Goal: Task Accomplishment & Management: Complete application form

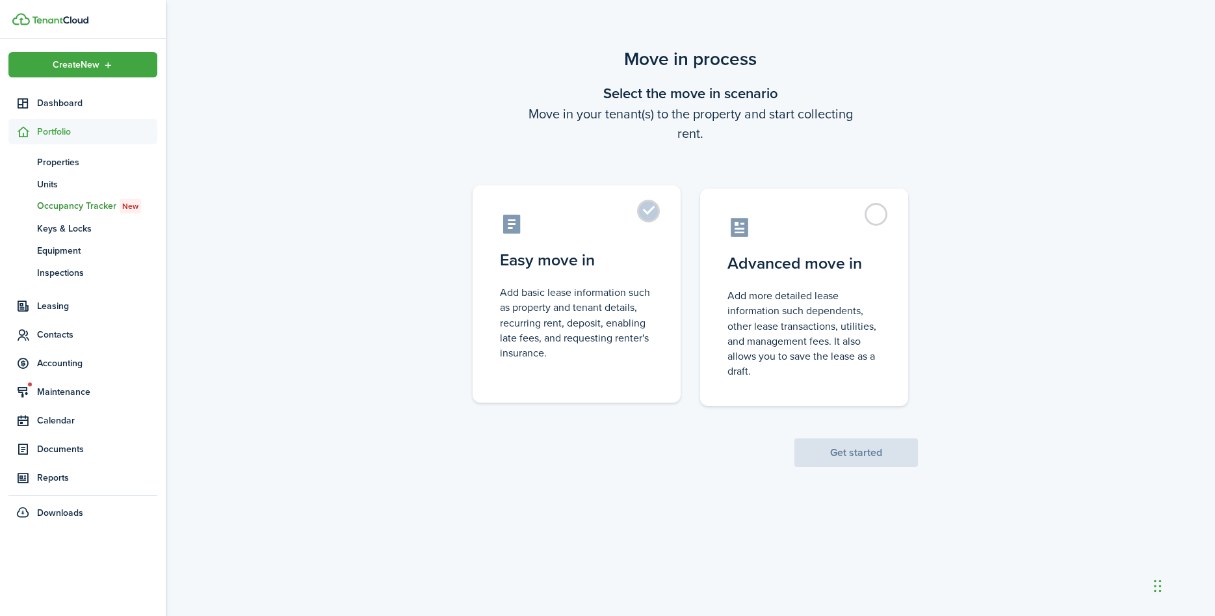
click at [586, 277] on label "Easy move in Add basic lease information such as property and tenant details, r…" at bounding box center [577, 293] width 208 height 217
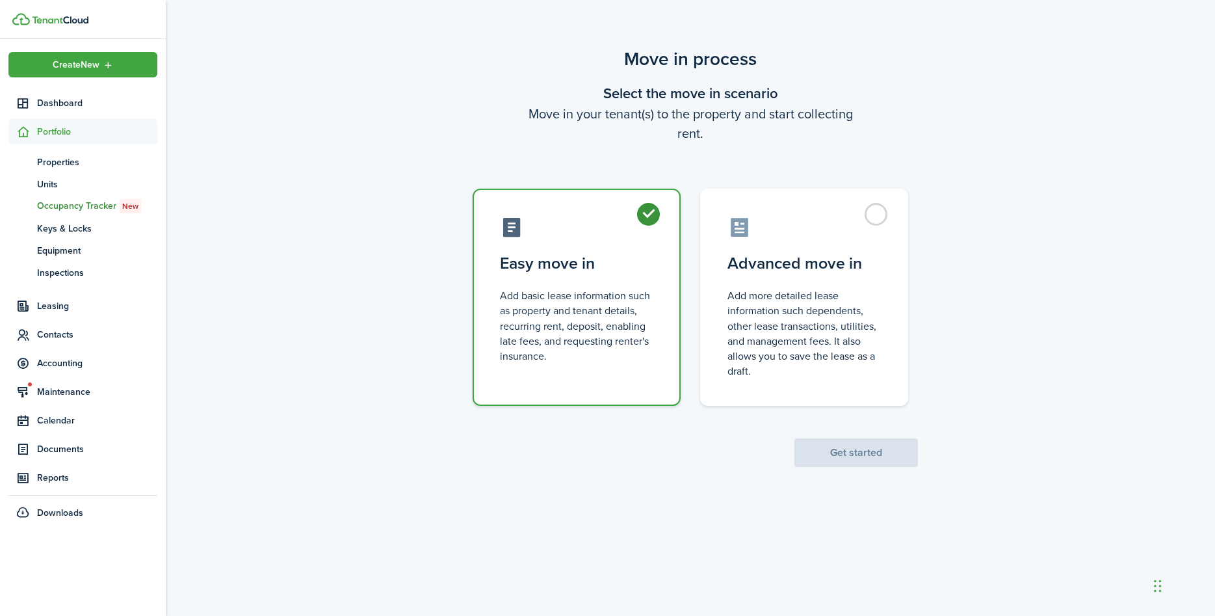
radio input "true"
click at [883, 452] on button "Get started" at bounding box center [856, 452] width 124 height 29
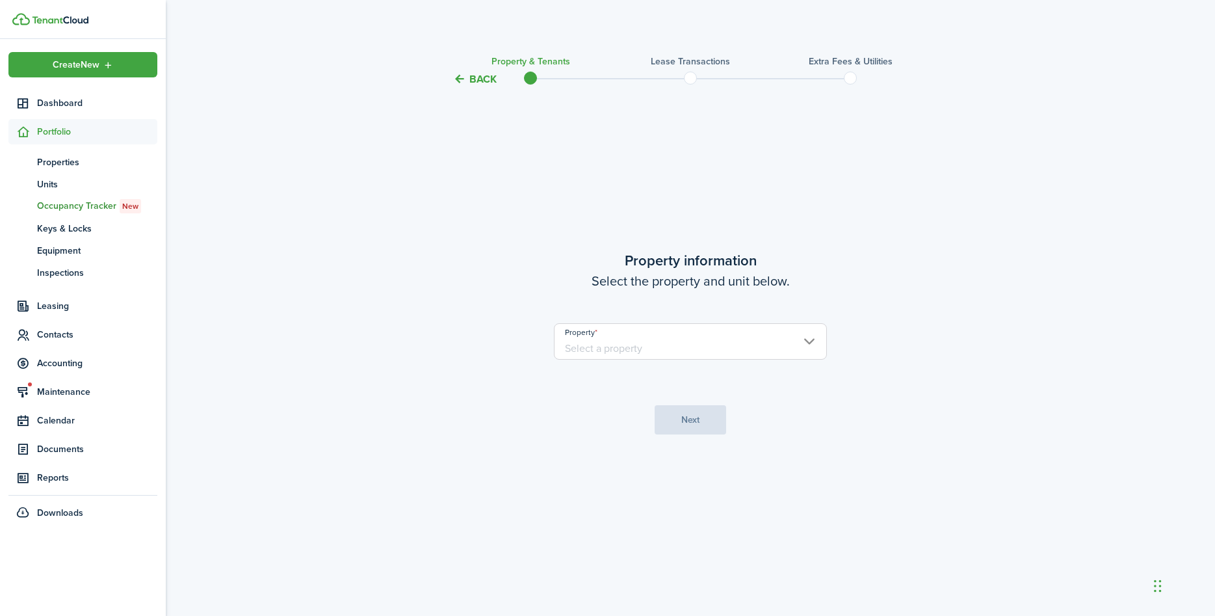
click at [813, 341] on input "Property" at bounding box center [690, 341] width 273 height 36
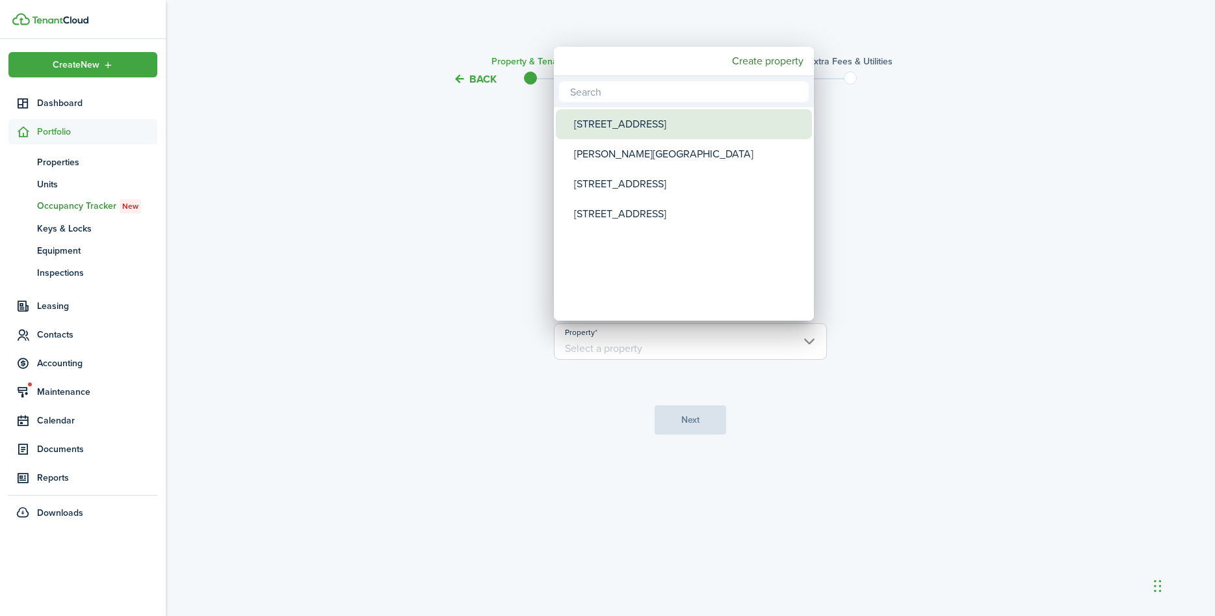
click at [587, 120] on div "[STREET_ADDRESS]" at bounding box center [689, 124] width 230 height 30
type input "[STREET_ADDRESS]"
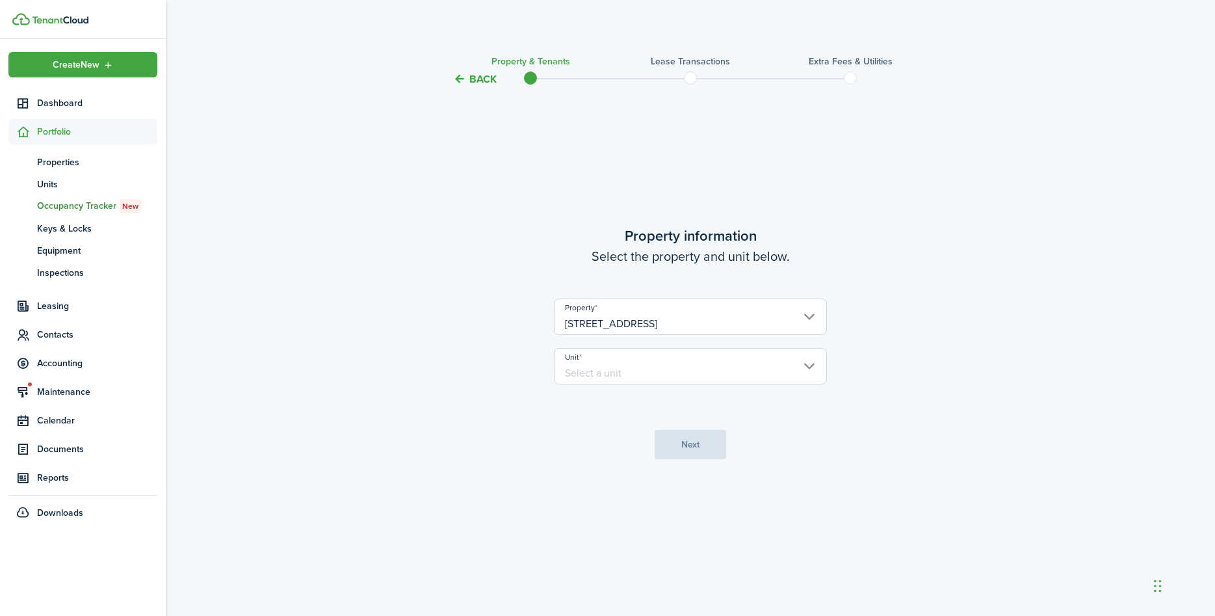
click at [811, 365] on input "Unit" at bounding box center [690, 366] width 273 height 36
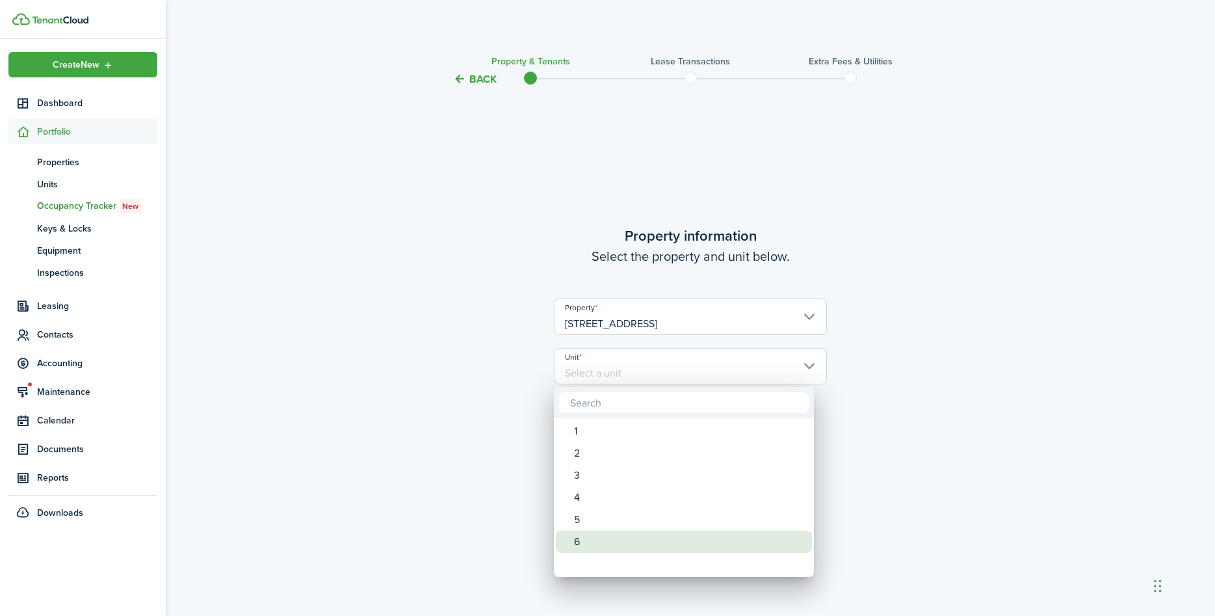
click at [597, 541] on div "6" at bounding box center [689, 541] width 230 height 22
type input "6"
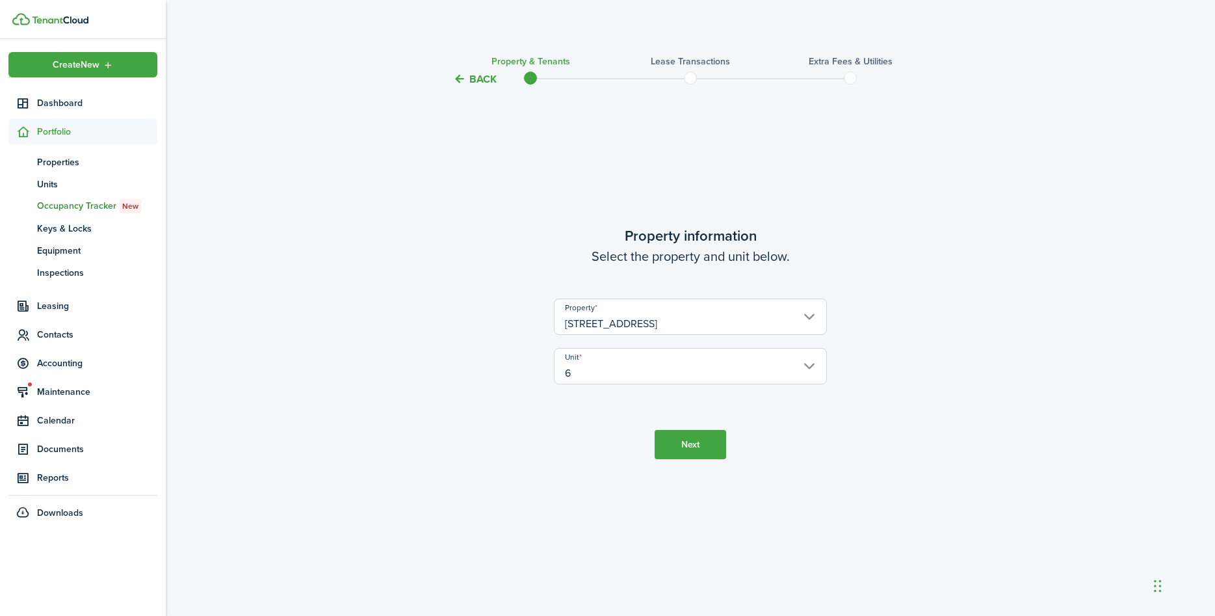
click at [697, 442] on button "Next" at bounding box center [691, 444] width 72 height 29
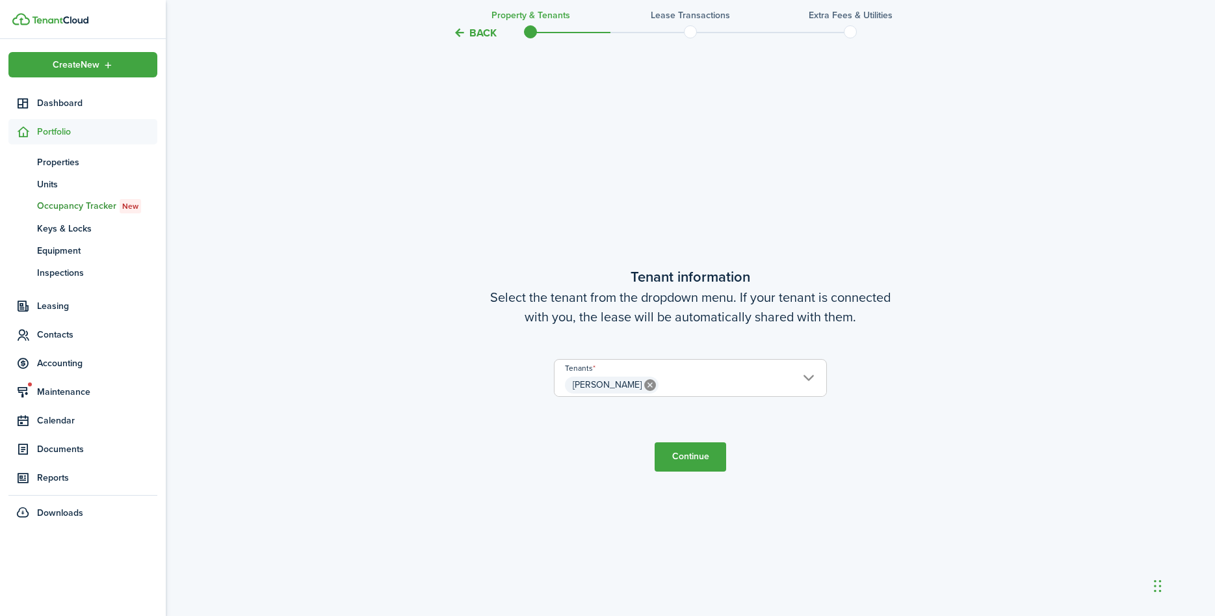
scroll to position [528, 0]
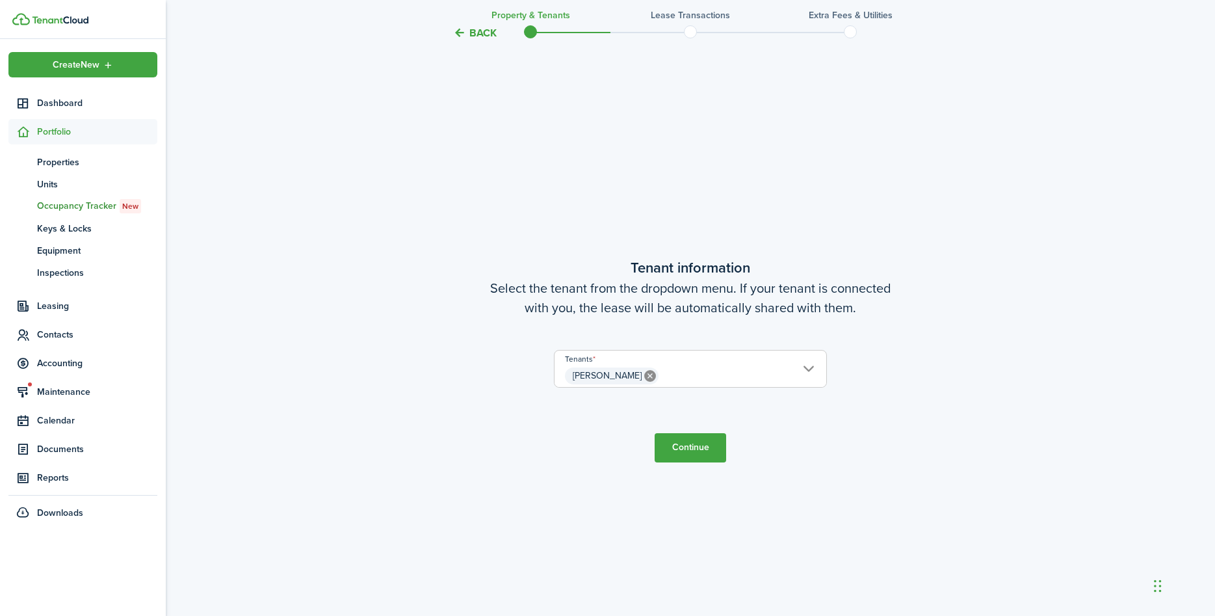
click at [689, 447] on button "Continue" at bounding box center [691, 447] width 72 height 29
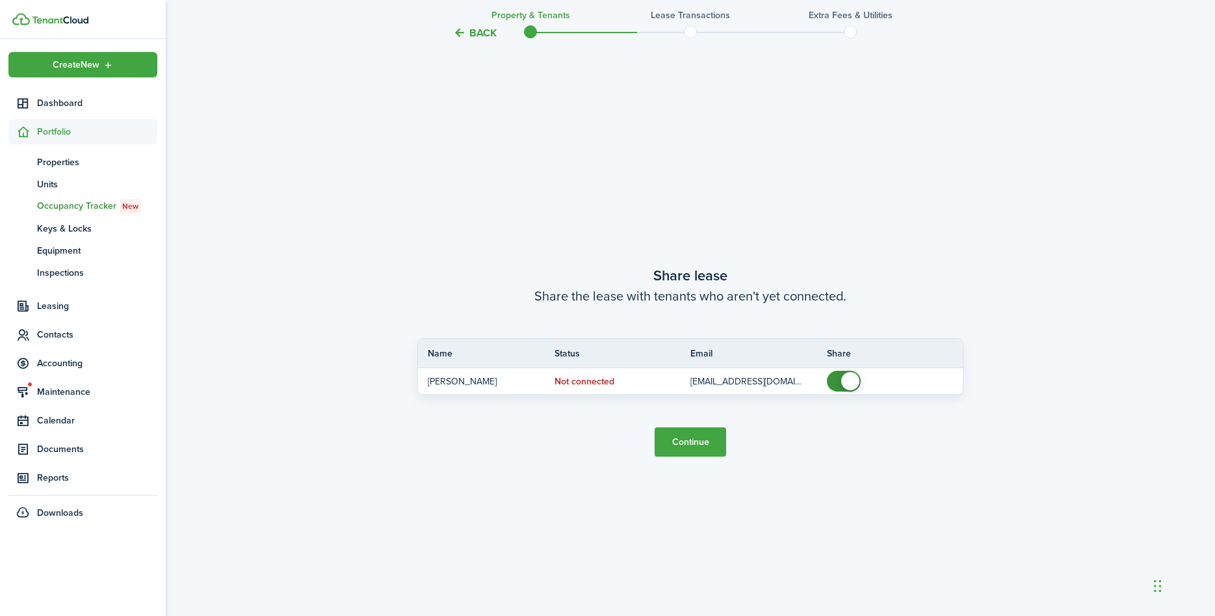
scroll to position [1144, 0]
click at [701, 441] on button "Continue" at bounding box center [691, 440] width 72 height 29
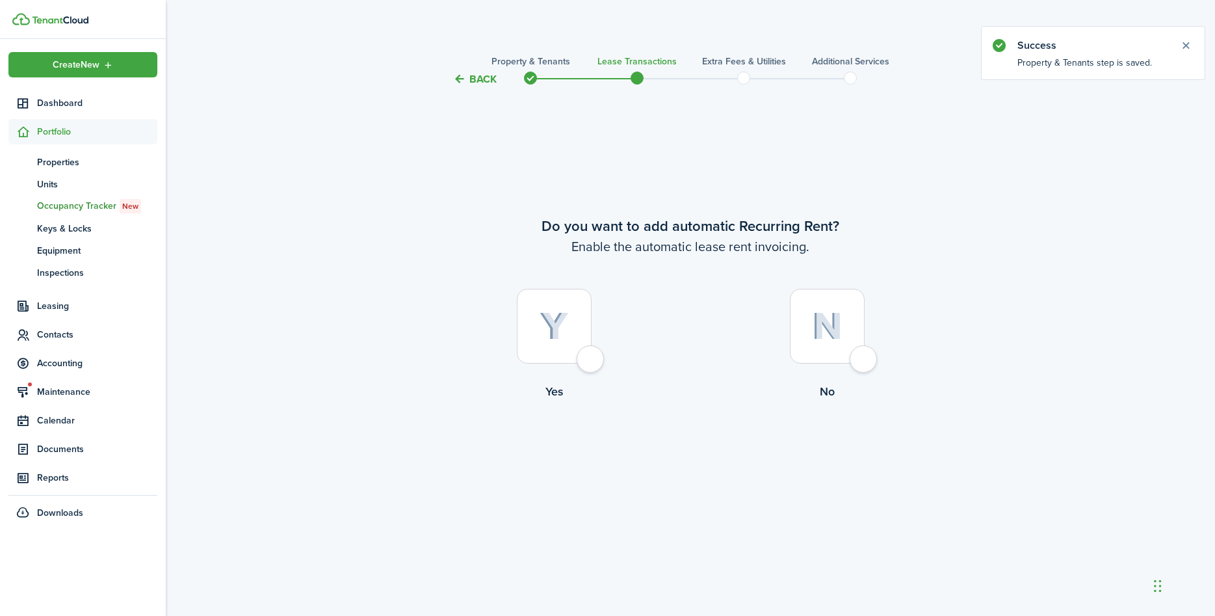
click at [590, 360] on div at bounding box center [554, 326] width 75 height 75
radio input "true"
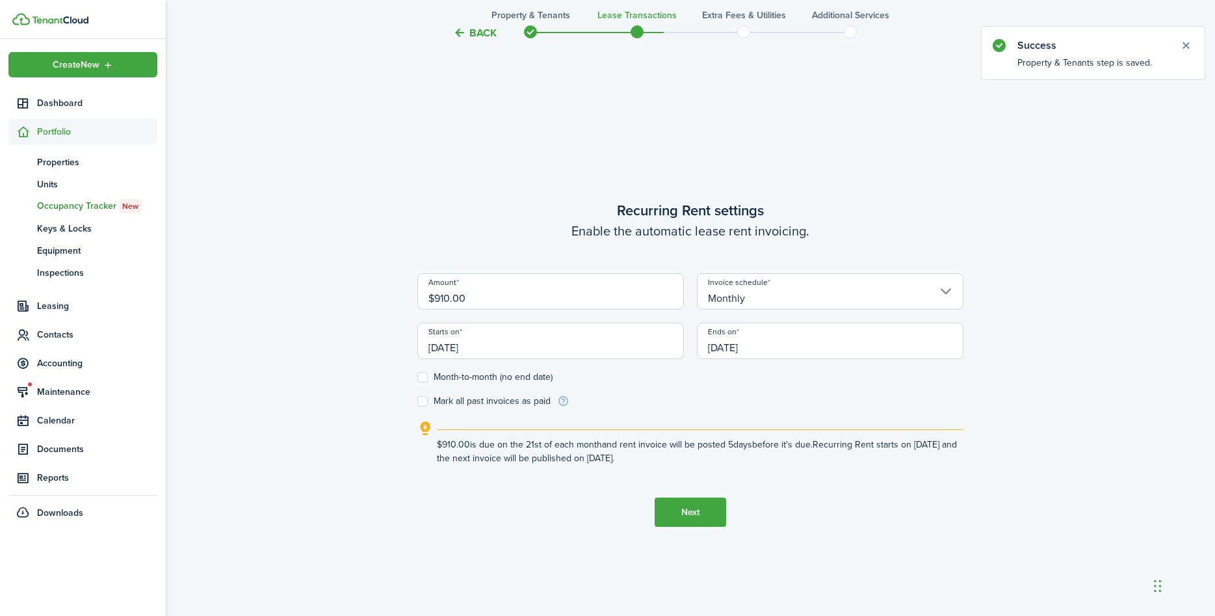
scroll to position [528, 0]
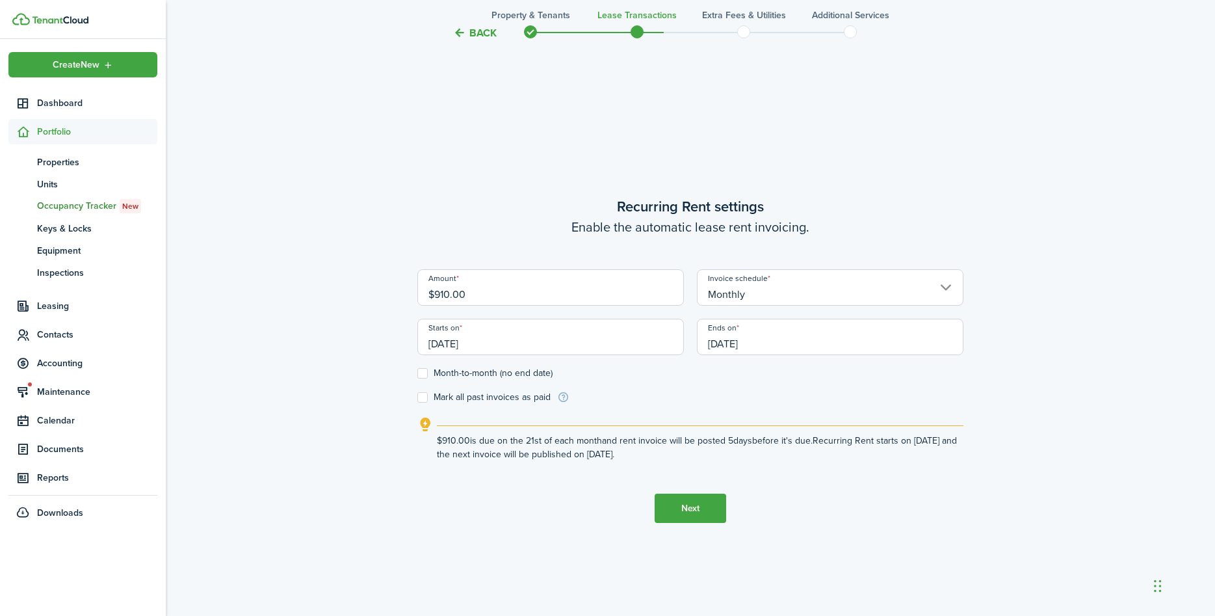
click at [474, 292] on input "$910.00" at bounding box center [550, 287] width 267 height 36
type input "$1,475.00"
click at [489, 346] on input "[DATE]" at bounding box center [550, 337] width 267 height 36
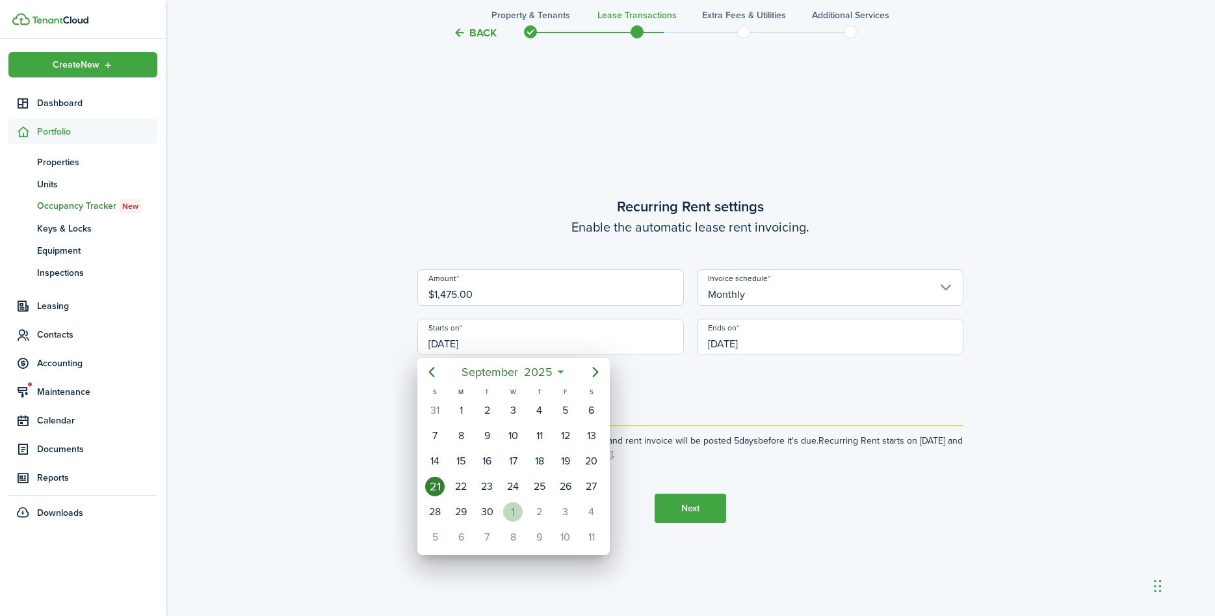
click at [521, 512] on div "1" at bounding box center [513, 512] width 20 height 20
type input "[DATE]"
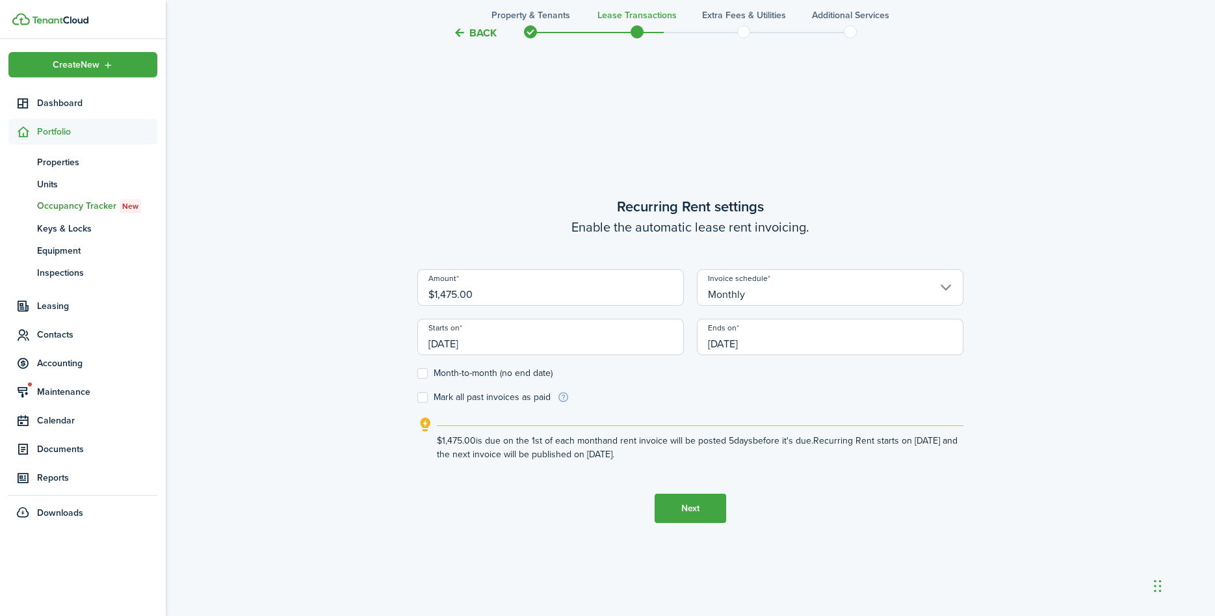
click at [772, 342] on input "[DATE]" at bounding box center [830, 337] width 267 height 36
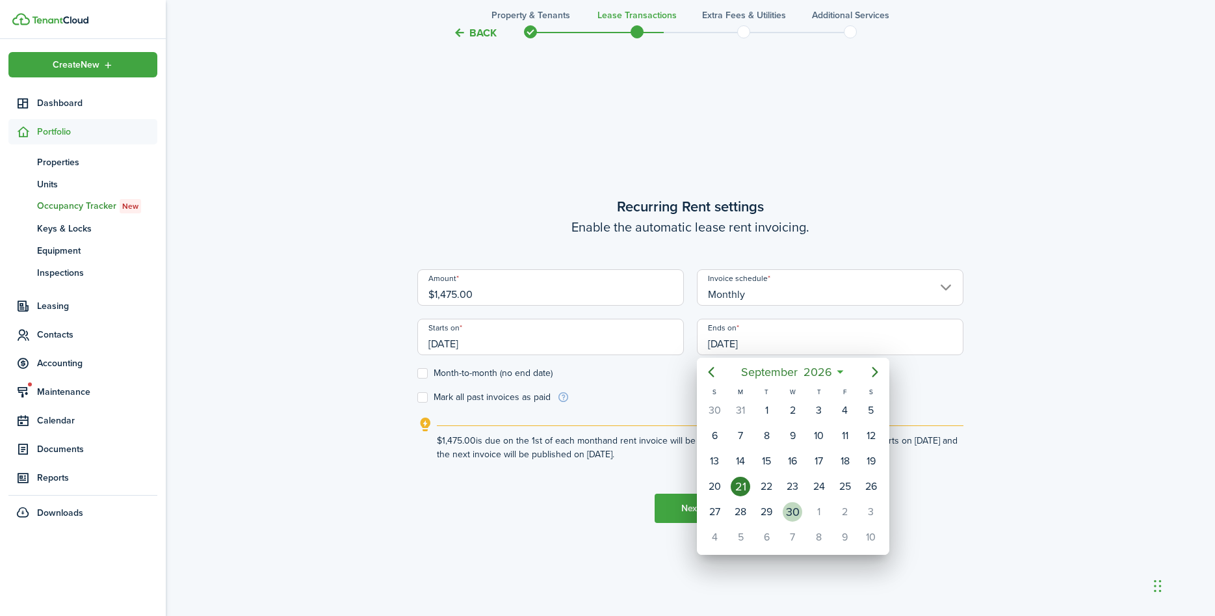
click at [796, 510] on div "30" at bounding box center [793, 512] width 20 height 20
type input "[DATE]"
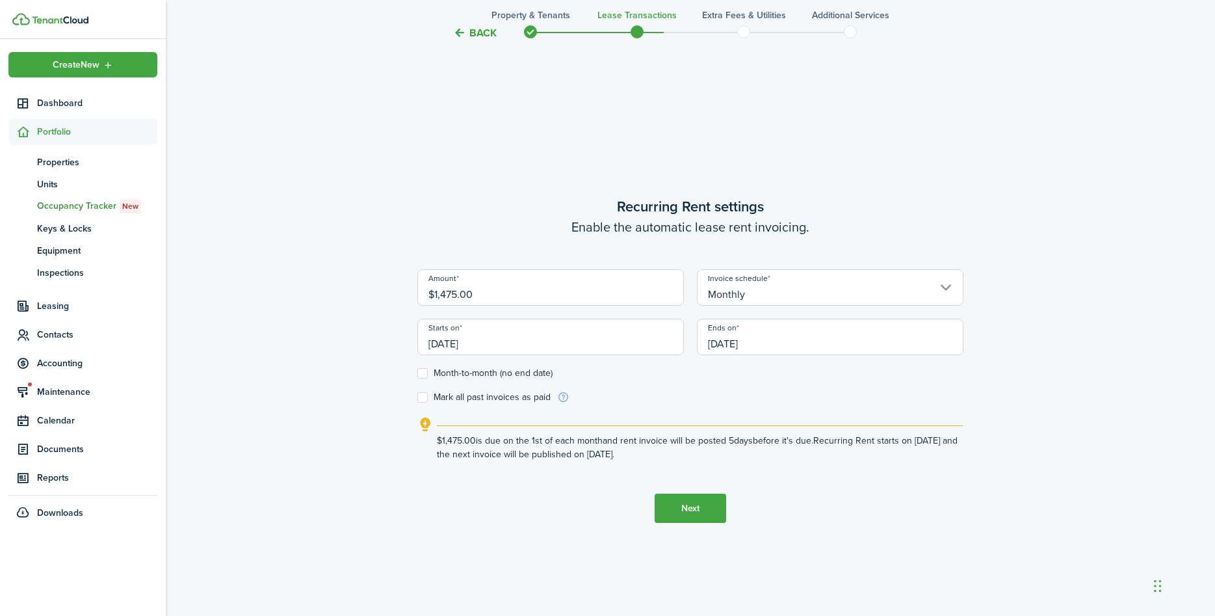
click at [714, 508] on button "Next" at bounding box center [691, 507] width 72 height 29
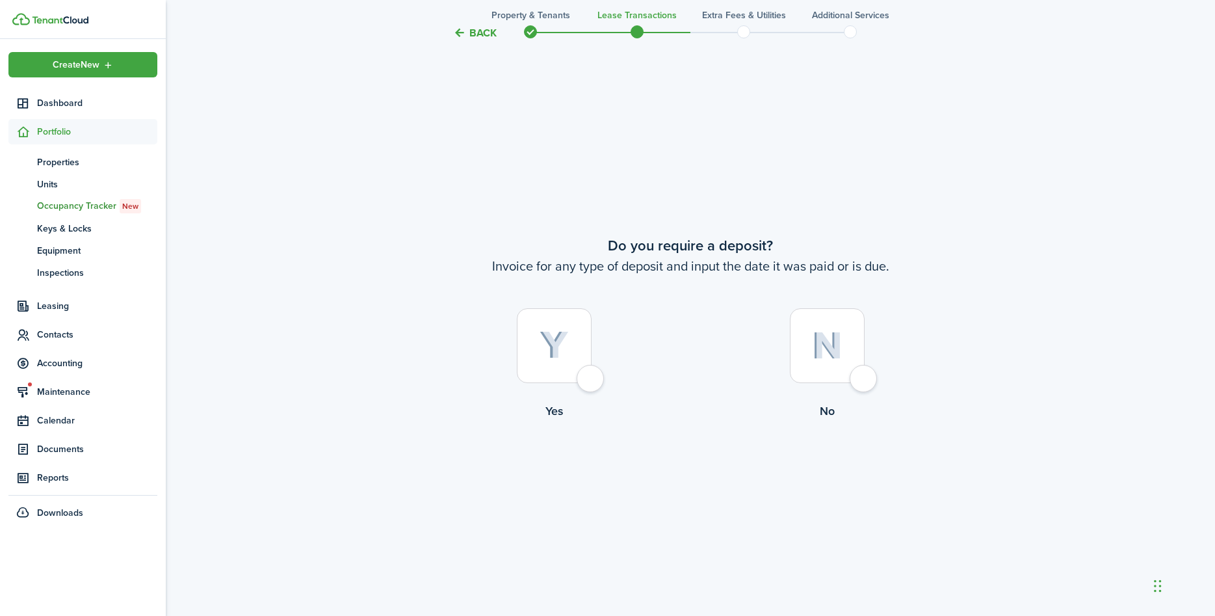
scroll to position [1144, 0]
click at [590, 374] on div at bounding box center [554, 343] width 75 height 75
radio input "true"
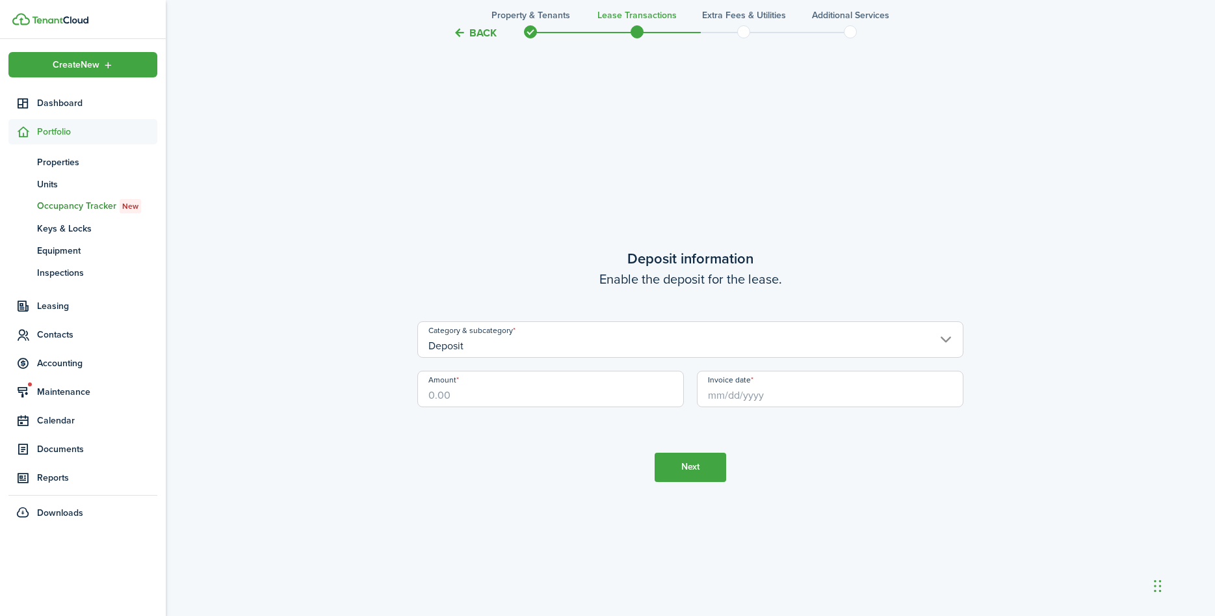
scroll to position [1760, 0]
click at [467, 387] on input "Amount" at bounding box center [550, 383] width 267 height 36
type input "$1,475.00"
click at [785, 387] on input "Invoice date" at bounding box center [830, 383] width 267 height 36
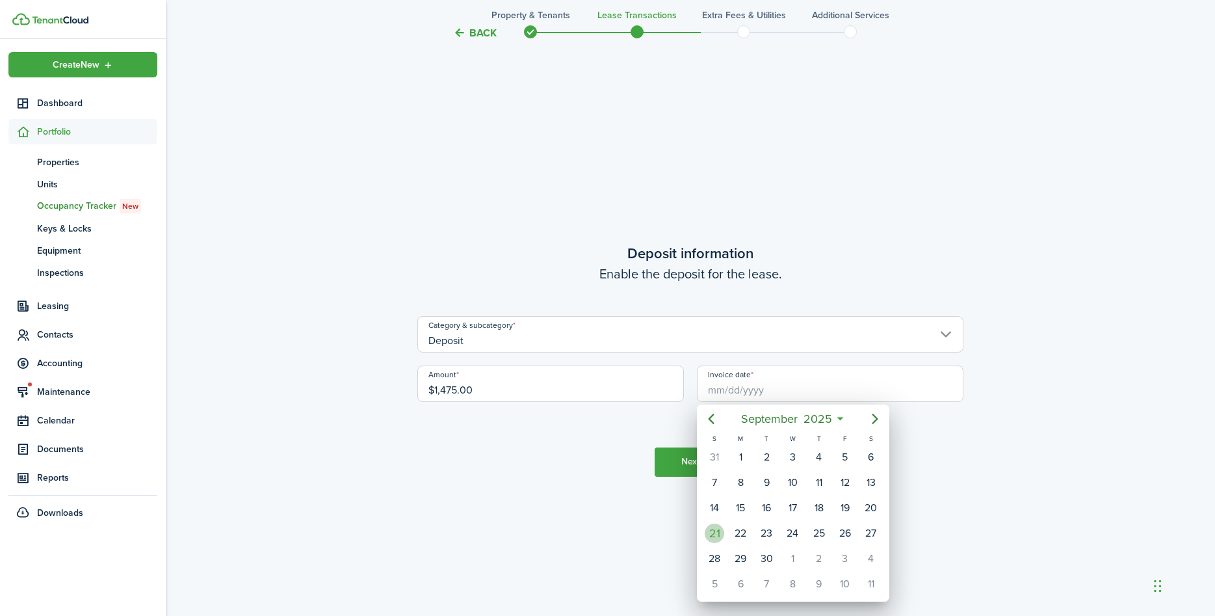
click at [720, 530] on div "21" at bounding box center [715, 533] width 20 height 20
type input "[DATE]"
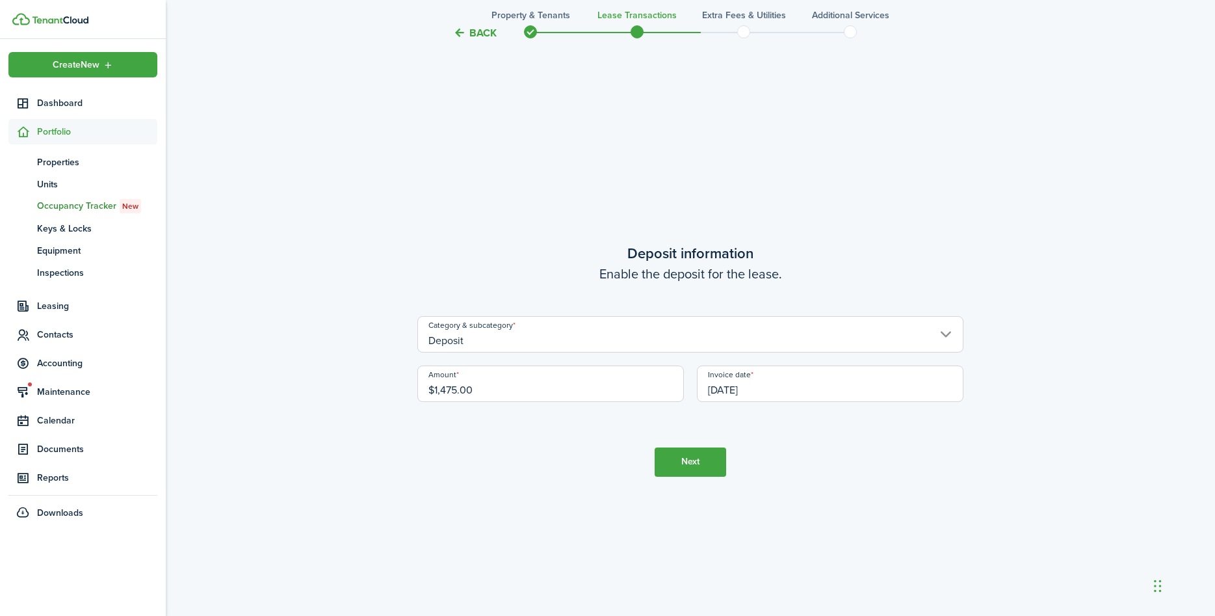
click at [708, 465] on button "Next" at bounding box center [691, 461] width 72 height 29
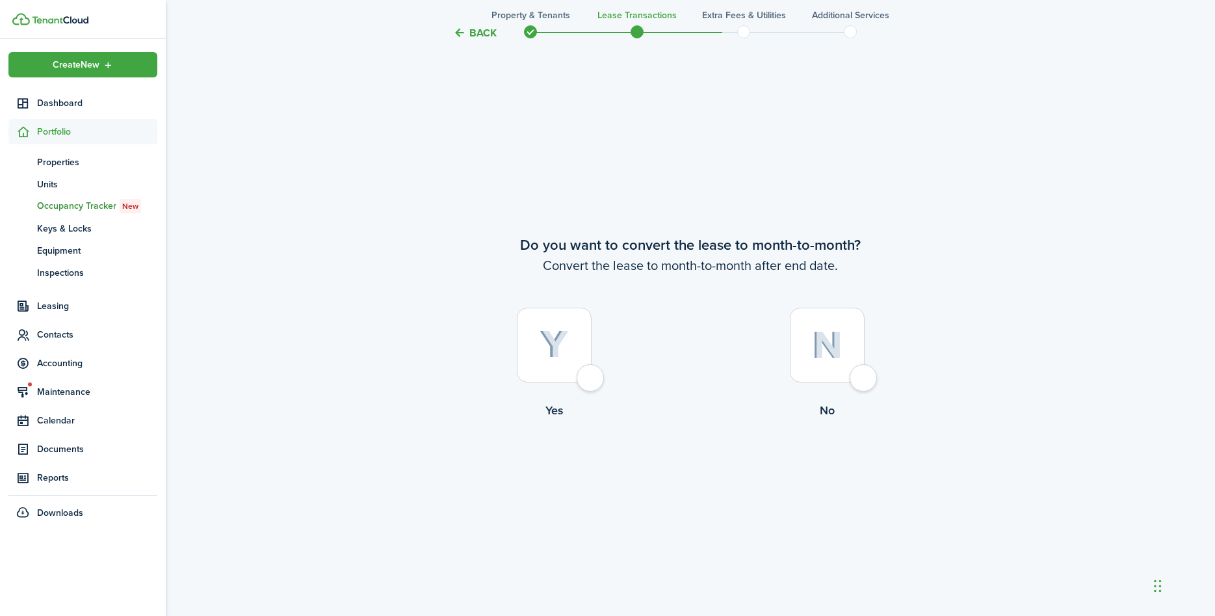
scroll to position [2375, 0]
click at [863, 376] on div at bounding box center [827, 343] width 75 height 75
radio input "true"
click at [713, 471] on button "Continue" at bounding box center [691, 470] width 72 height 29
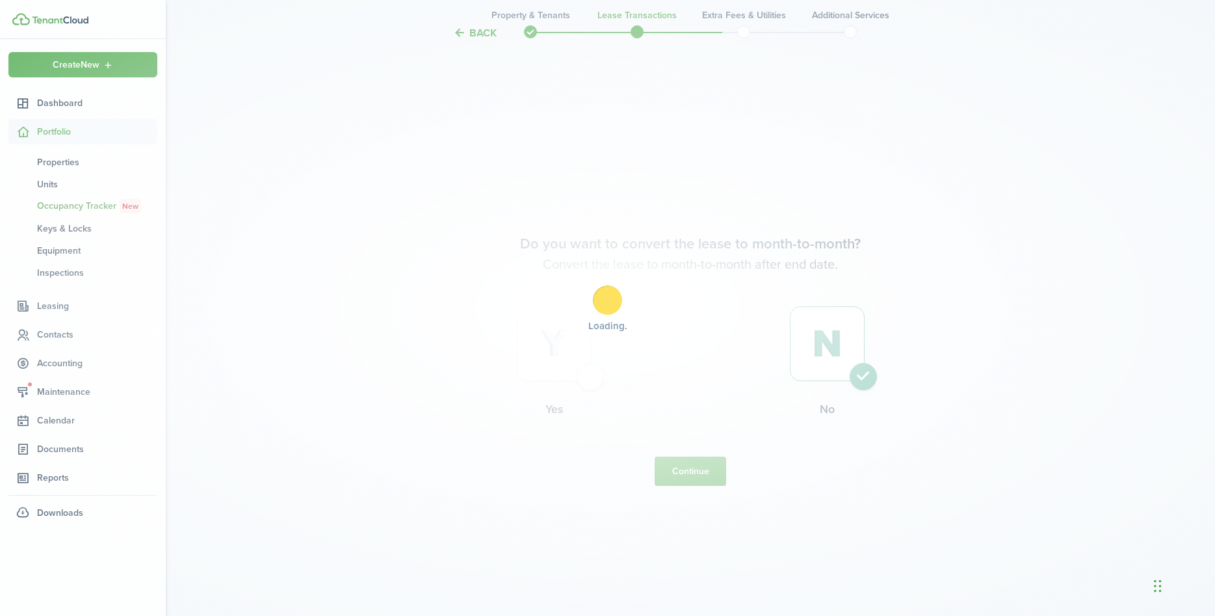
scroll to position [0, 0]
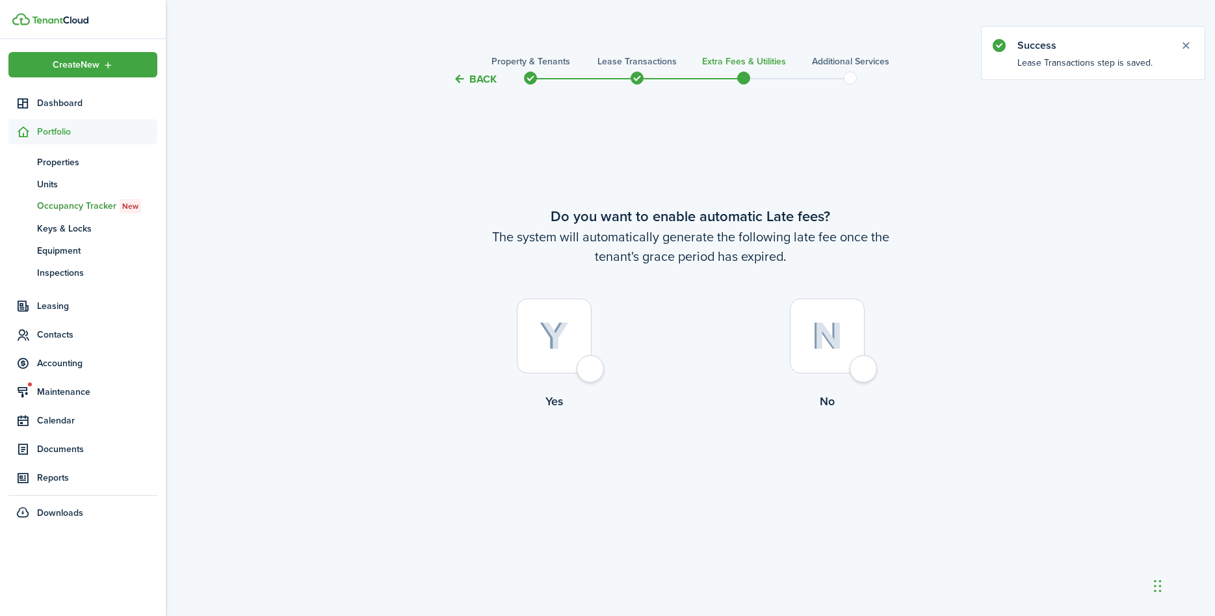
click at [586, 367] on div at bounding box center [554, 335] width 75 height 75
radio input "true"
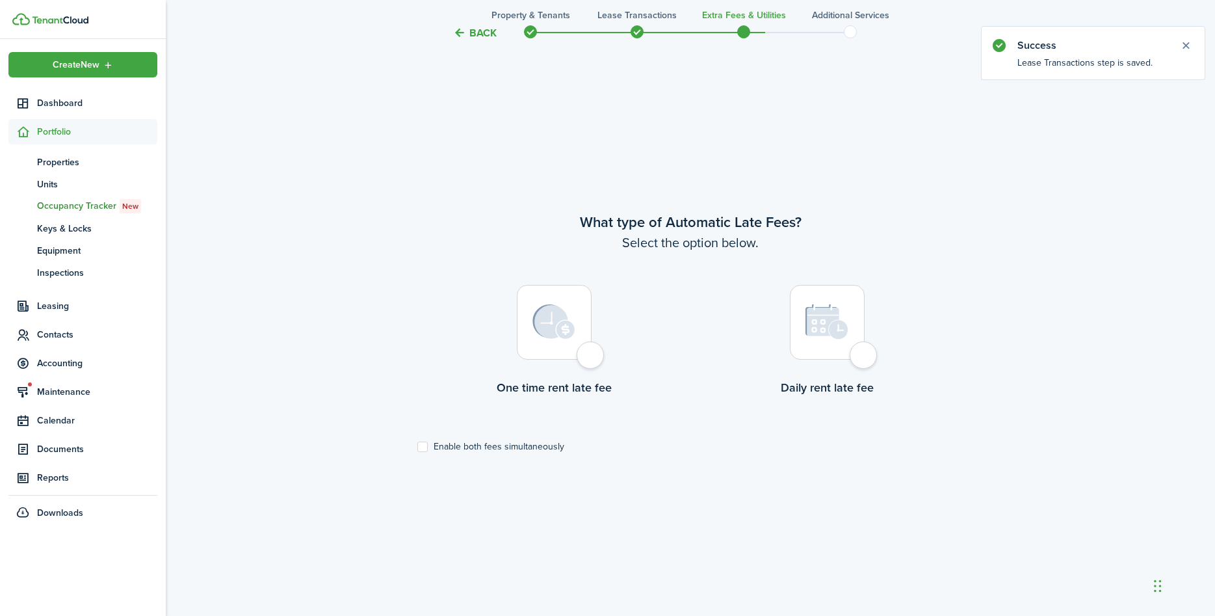
scroll to position [528, 0]
click at [588, 356] on div at bounding box center [554, 318] width 75 height 75
radio input "true"
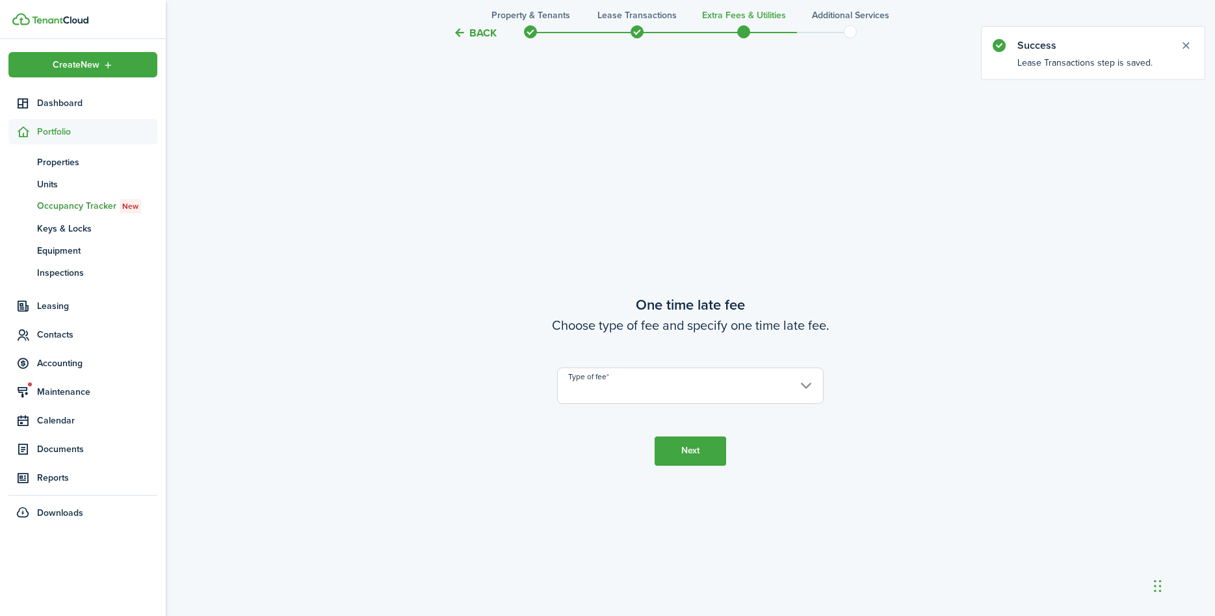
scroll to position [1144, 0]
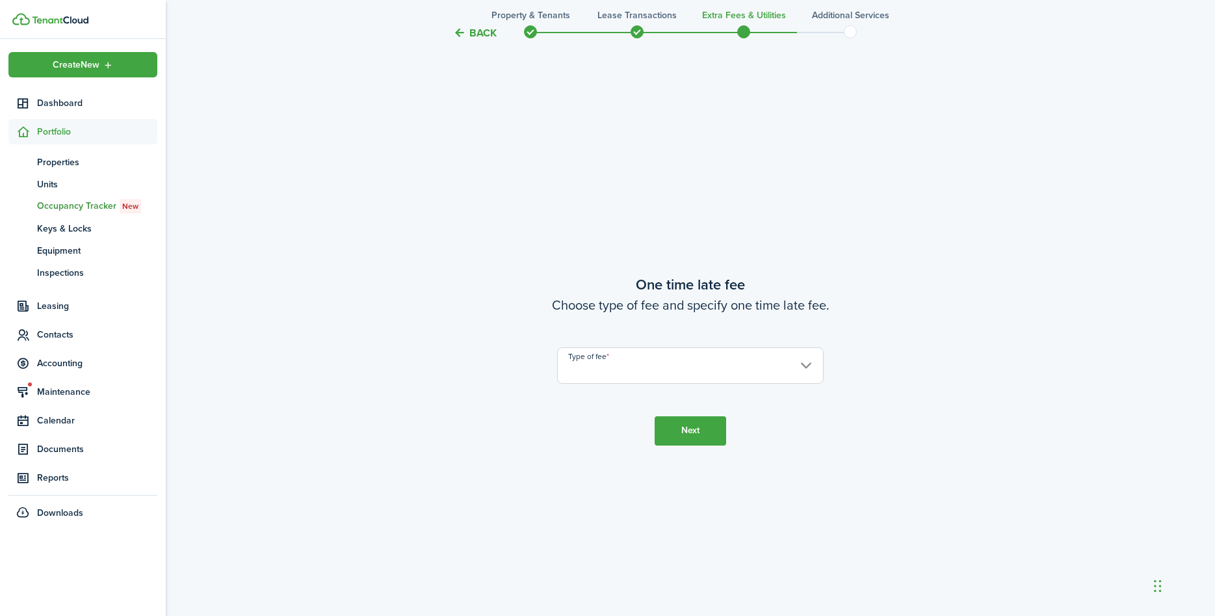
click at [805, 368] on input "Type of fee" at bounding box center [690, 365] width 267 height 36
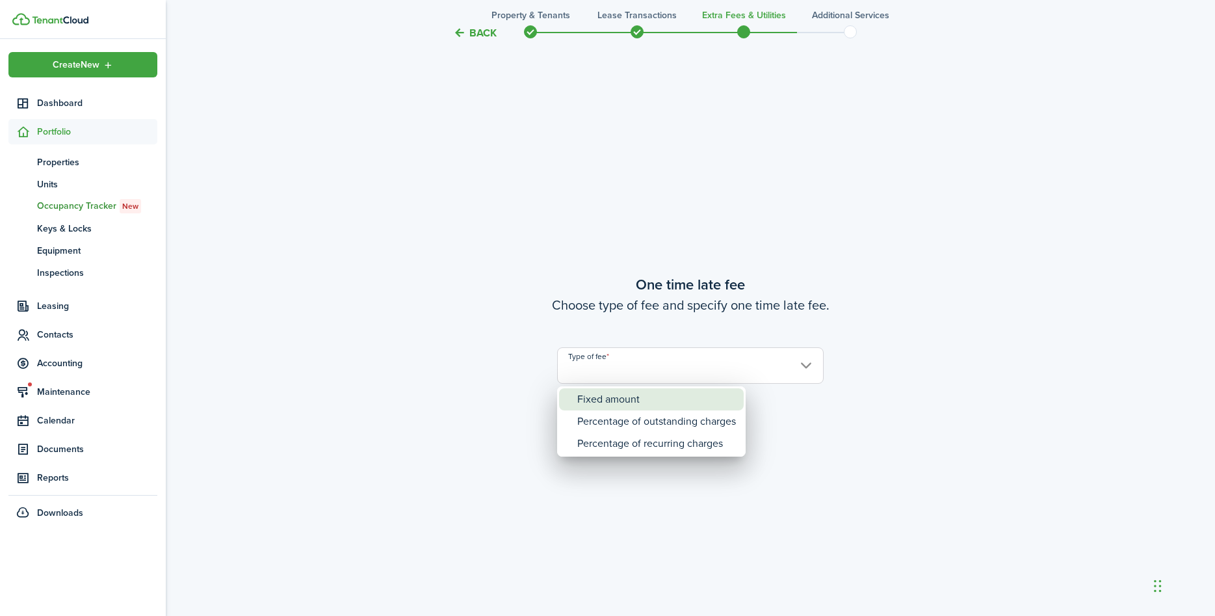
click at [650, 399] on div "Fixed amount" at bounding box center [656, 399] width 159 height 22
type input "Fixed amount"
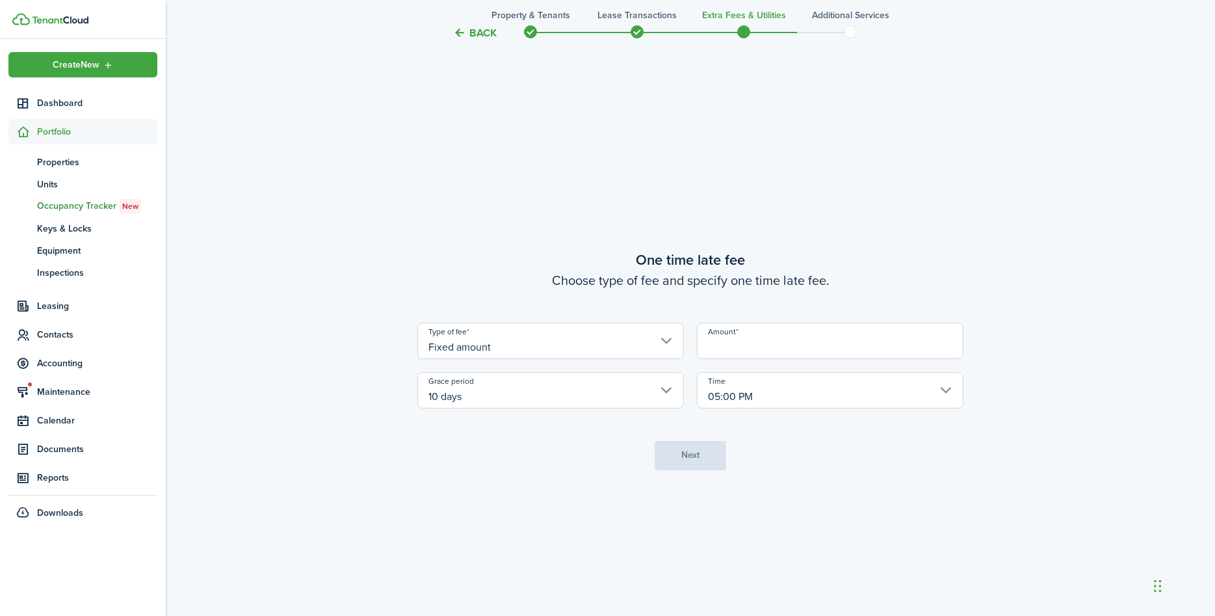
click at [759, 346] on input "Amount" at bounding box center [830, 340] width 267 height 36
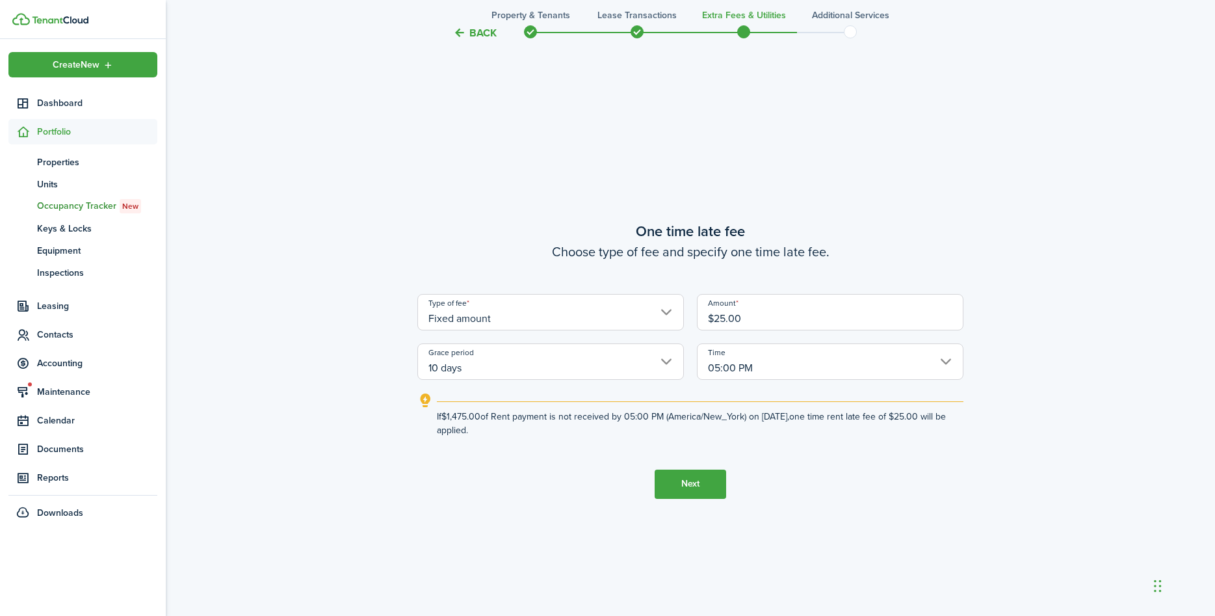
type input "$25.00"
click at [673, 490] on button "Next" at bounding box center [691, 483] width 72 height 29
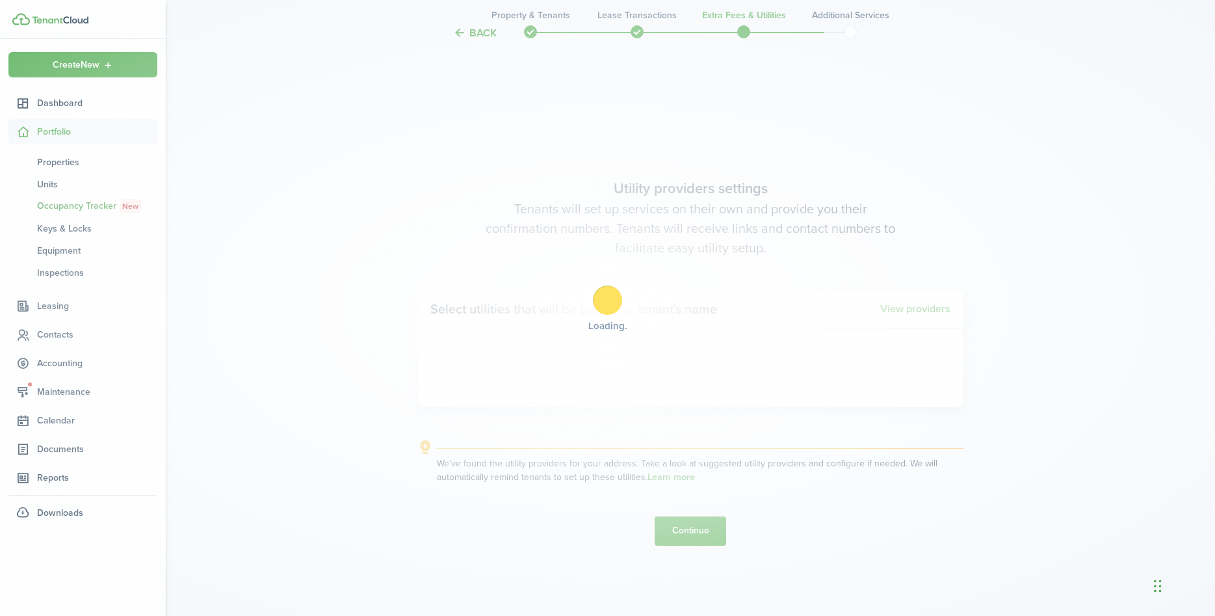
scroll to position [1760, 0]
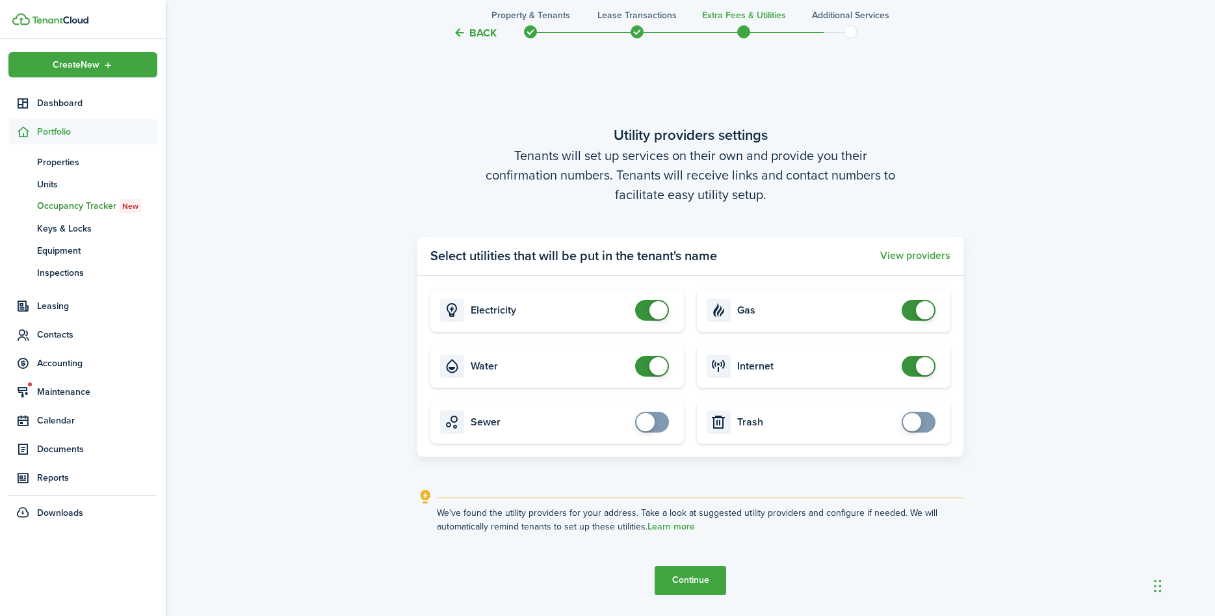
checkbox input "false"
click at [655, 311] on span at bounding box center [658, 310] width 18 height 18
checkbox input "false"
click at [922, 309] on span at bounding box center [925, 310] width 18 height 18
checkbox input "false"
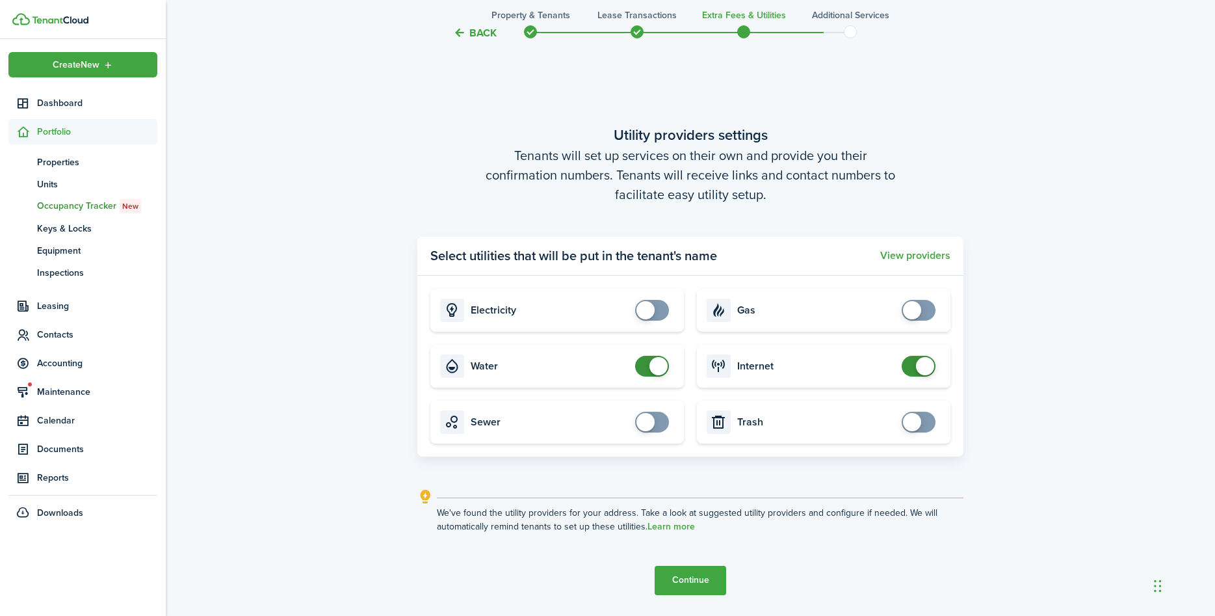
click at [654, 368] on span at bounding box center [658, 366] width 18 height 18
click at [705, 580] on button "Continue" at bounding box center [691, 580] width 72 height 29
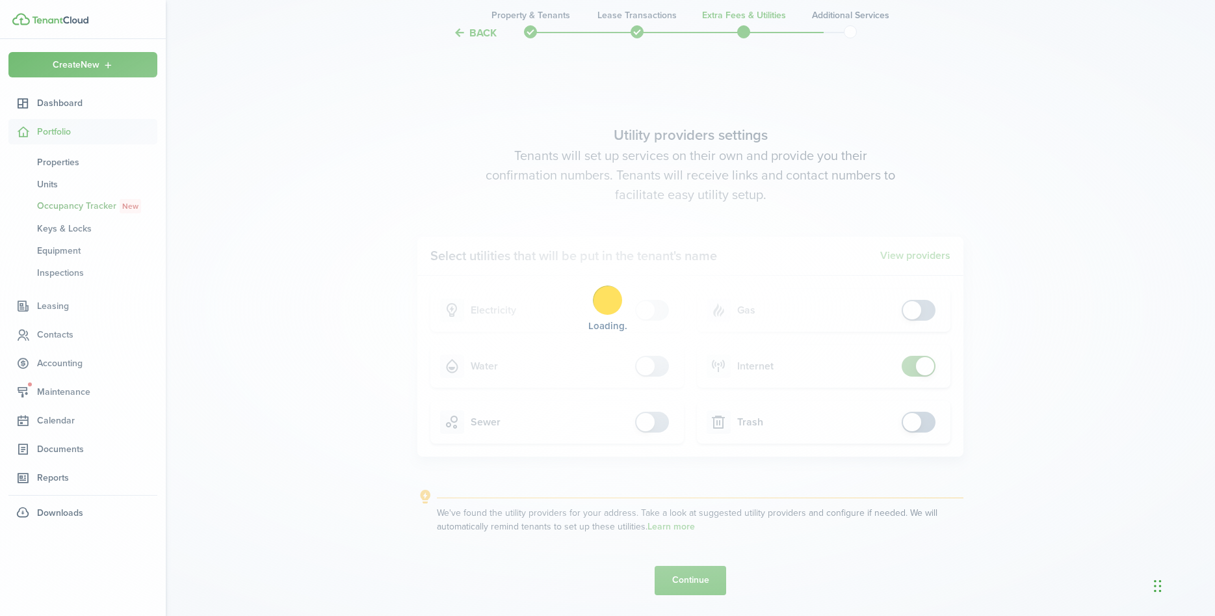
scroll to position [0, 0]
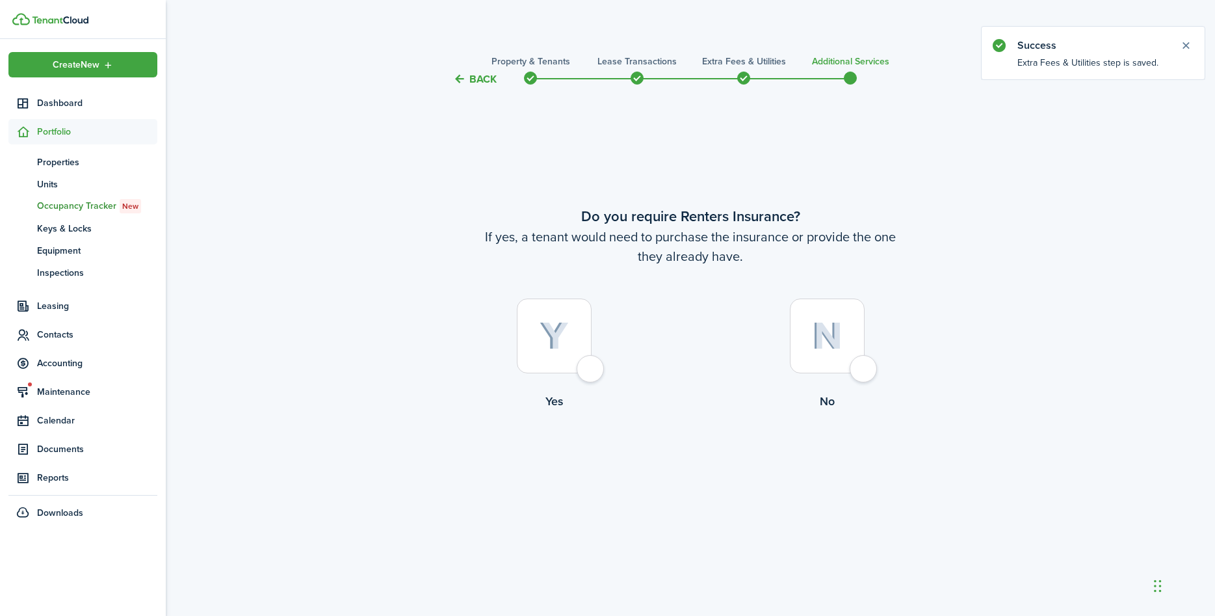
click at [859, 371] on div at bounding box center [827, 335] width 75 height 75
radio input "true"
click at [683, 462] on button "Complete move in" at bounding box center [691, 463] width 96 height 29
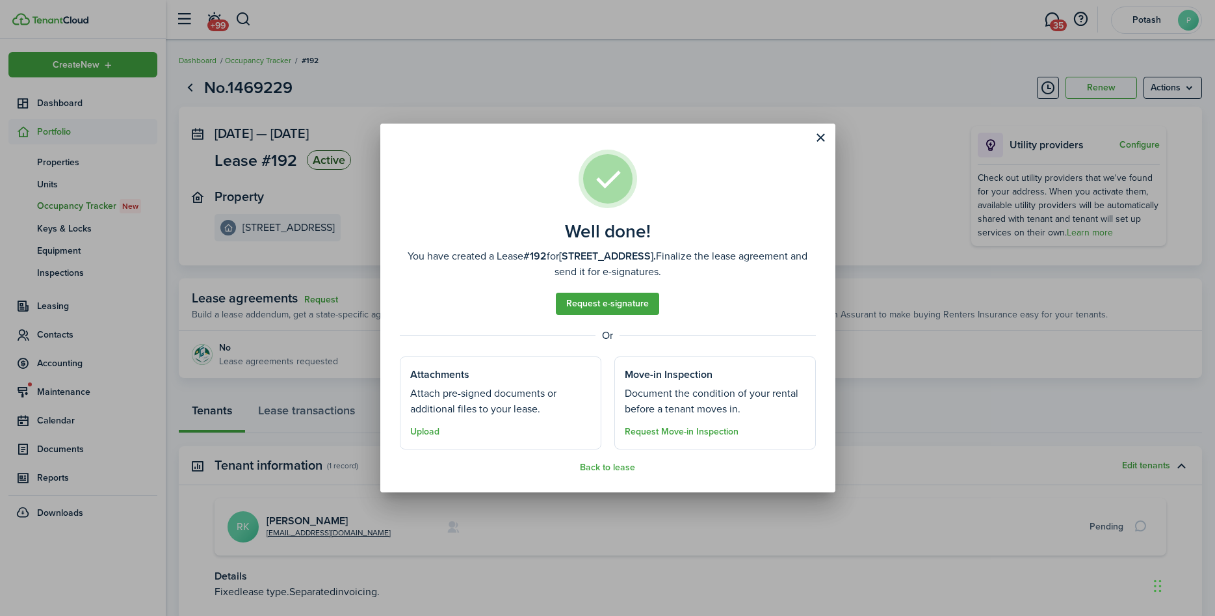
click at [540, 403] on well-done-section-description "Attach pre-signed documents or additional files to your lease." at bounding box center [500, 400] width 181 height 31
click at [423, 430] on button "Upload" at bounding box center [424, 431] width 29 height 10
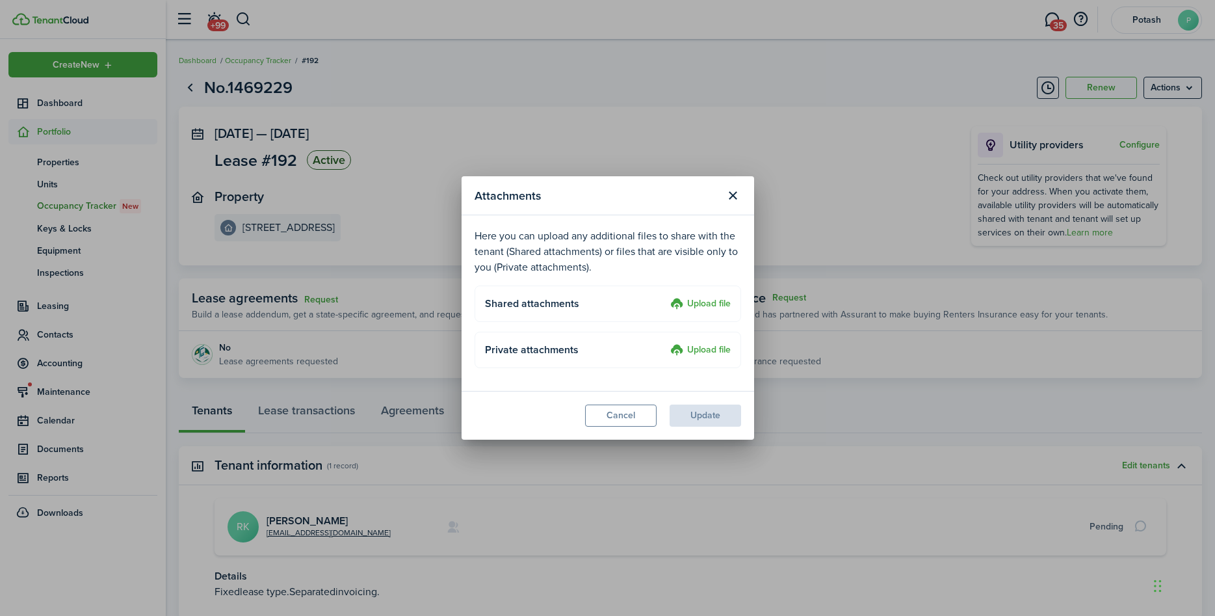
click at [694, 304] on label "Upload file" at bounding box center [700, 304] width 60 height 16
click at [666, 296] on input "Upload file" at bounding box center [666, 296] width 0 height 0
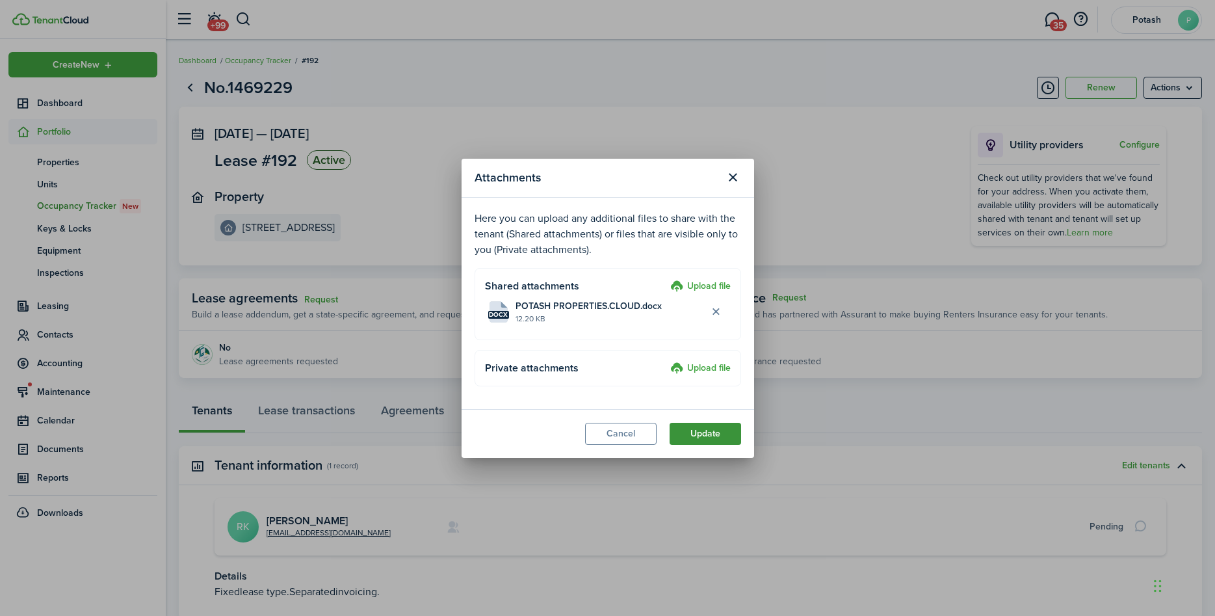
click at [707, 432] on button "Update" at bounding box center [706, 434] width 72 height 22
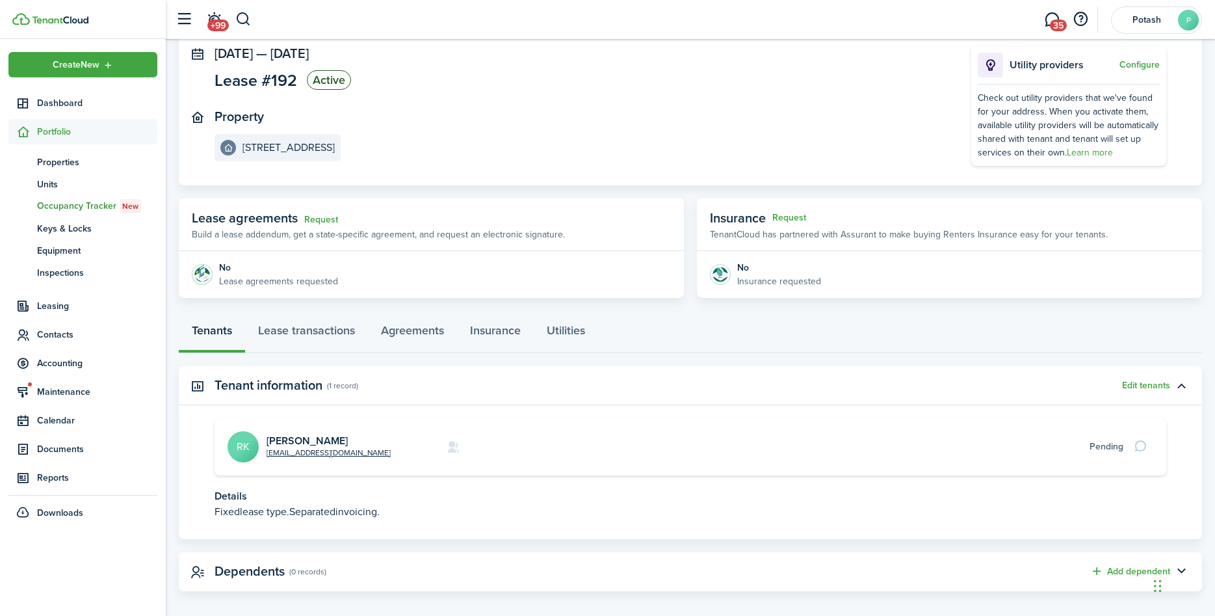
scroll to position [91, 0]
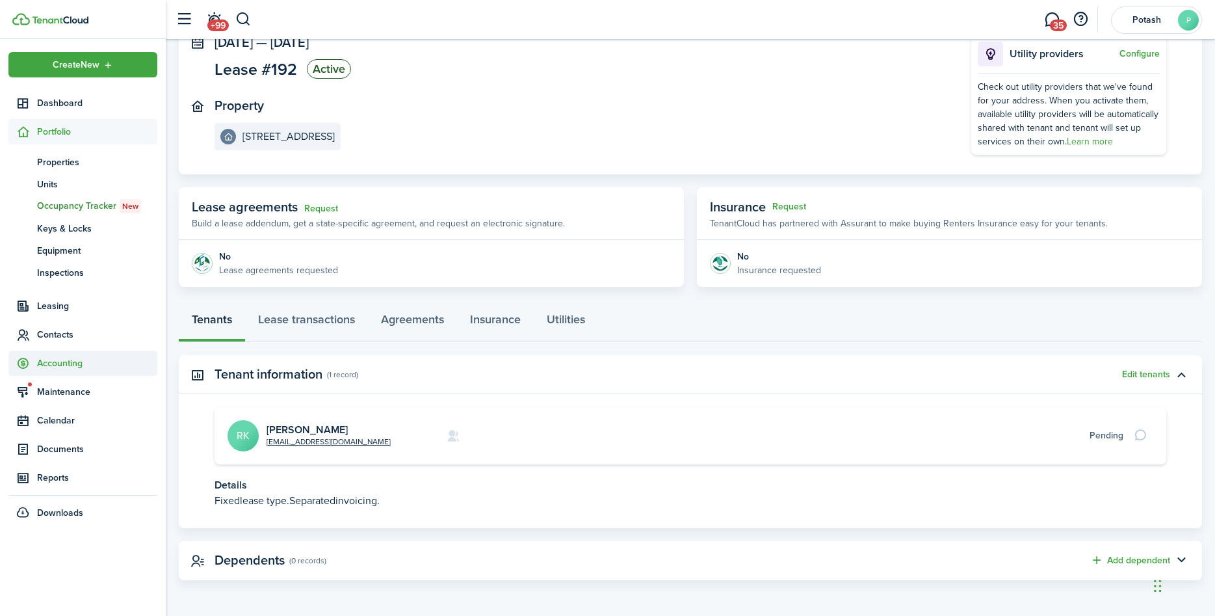
click at [68, 359] on span "Accounting" at bounding box center [97, 363] width 120 height 14
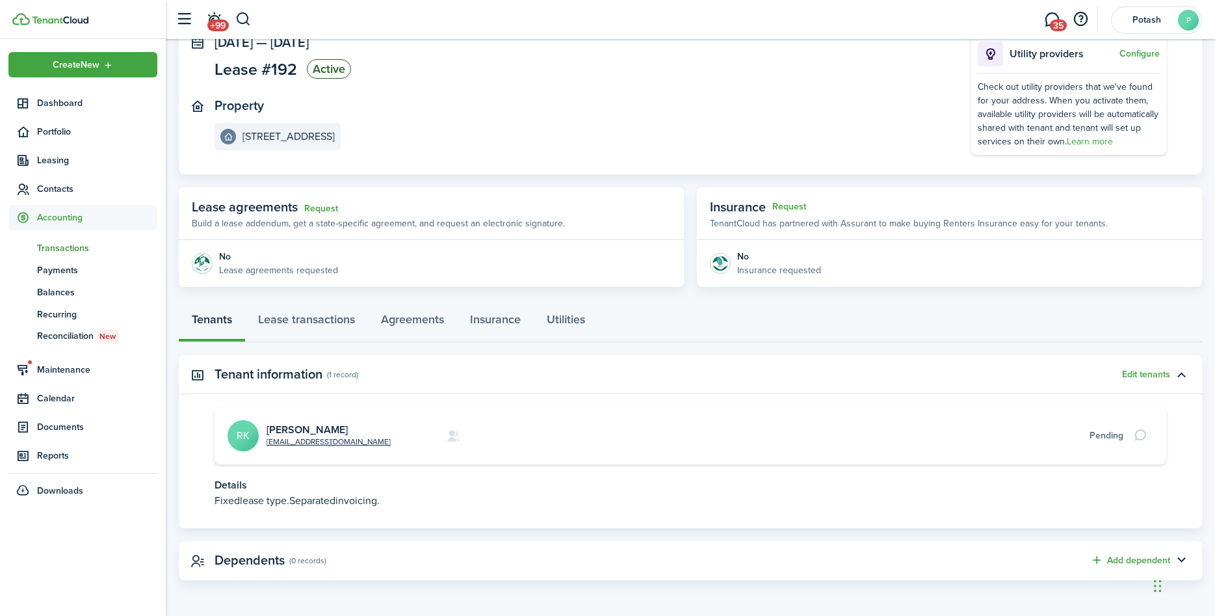
click at [66, 246] on span "Transactions" at bounding box center [97, 248] width 120 height 14
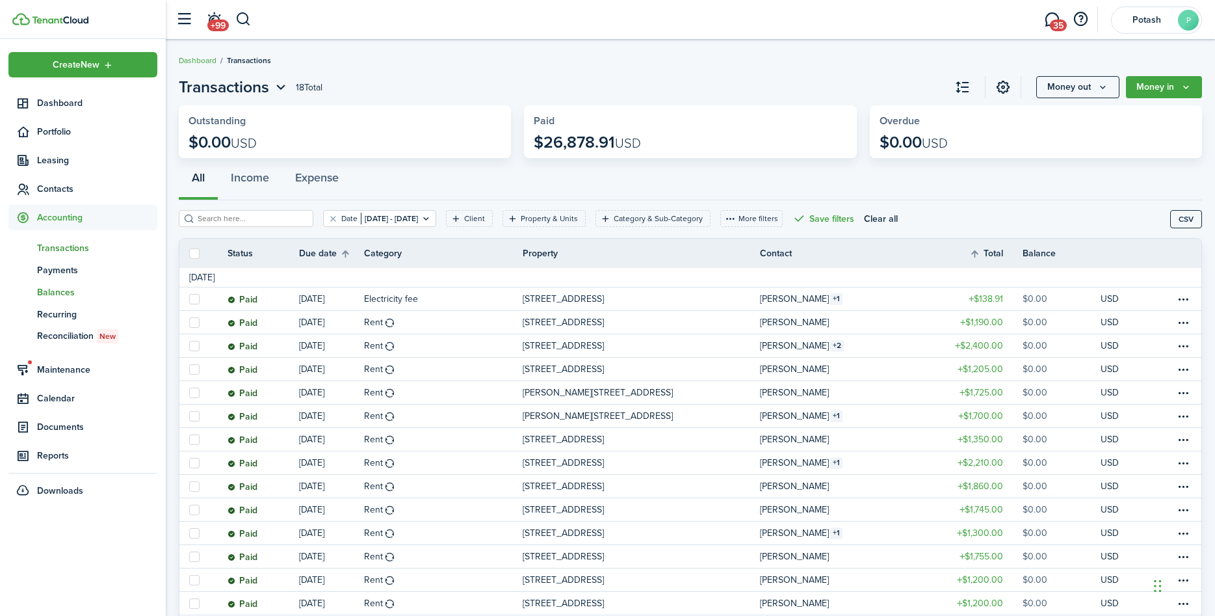
click at [67, 293] on span "Balances" at bounding box center [97, 292] width 120 height 14
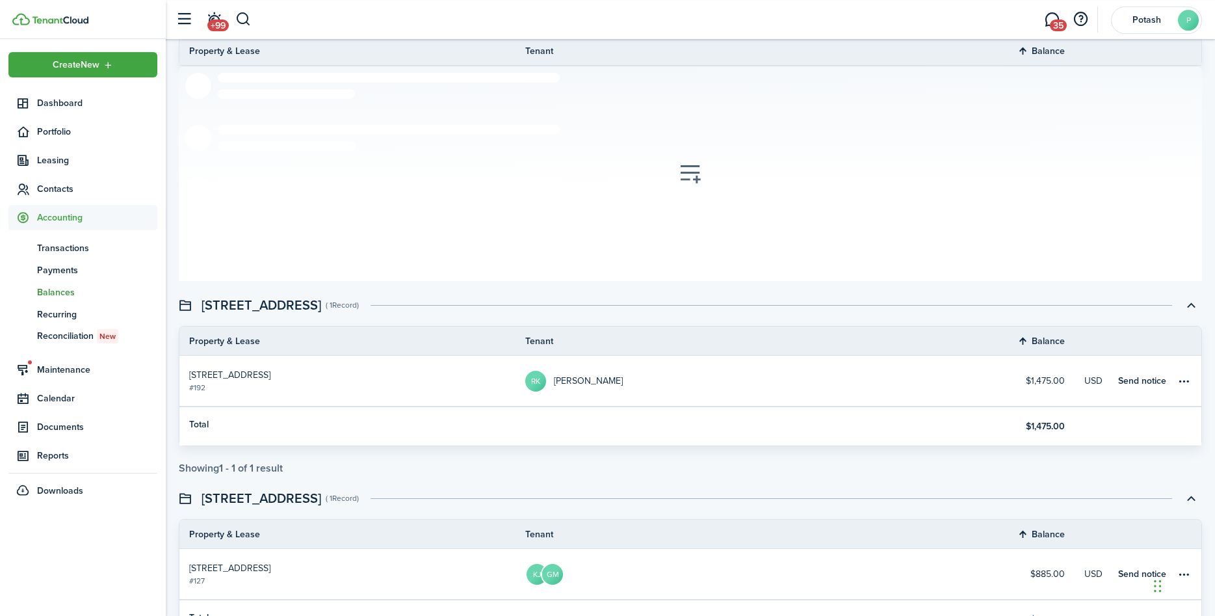
scroll to position [185, 0]
